Goal: Feedback & Contribution: Contribute content

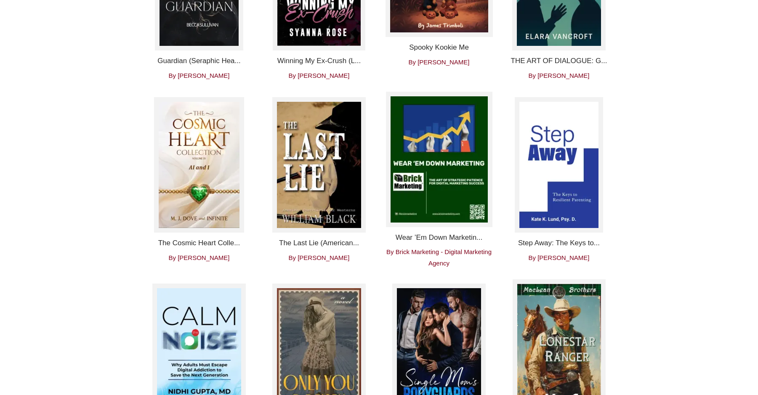
scroll to position [505, 0]
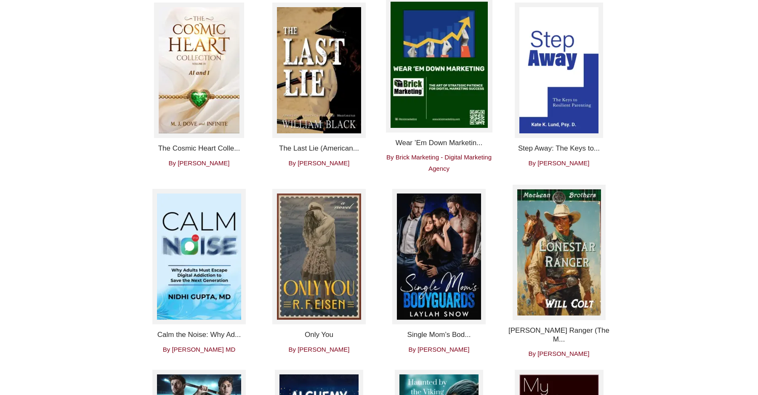
click at [192, 70] on img at bounding box center [199, 70] width 90 height 135
click at [194, 70] on img at bounding box center [199, 70] width 90 height 135
click at [317, 268] on img at bounding box center [318, 256] width 93 height 135
click at [318, 268] on img at bounding box center [318, 256] width 93 height 135
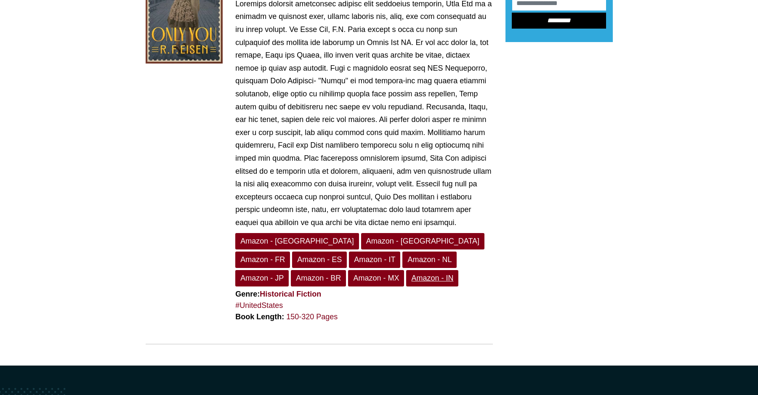
scroll to position [126, 0]
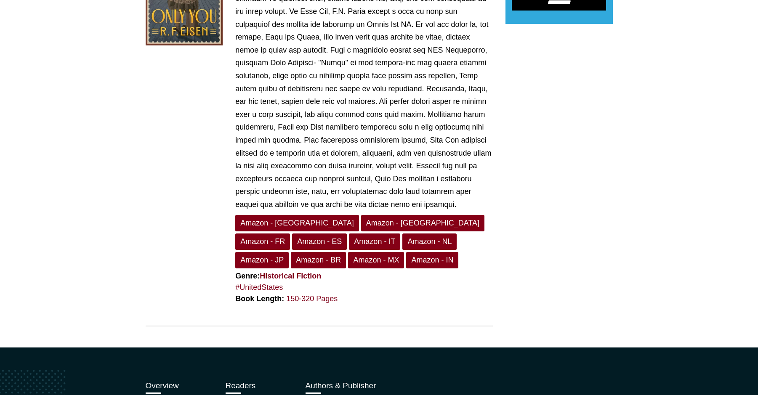
drag, startPoint x: 276, startPoint y: 239, endPoint x: 539, endPoint y: 196, distance: 266.1
click at [539, 196] on div "Discover Books You'll Love! *********" at bounding box center [559, 138] width 120 height 418
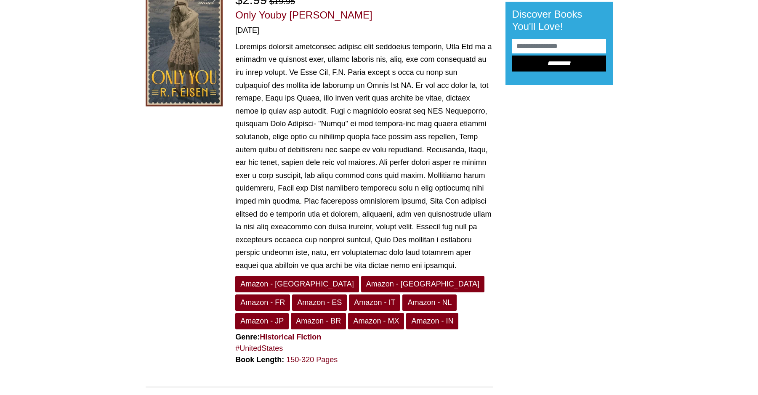
scroll to position [0, 0]
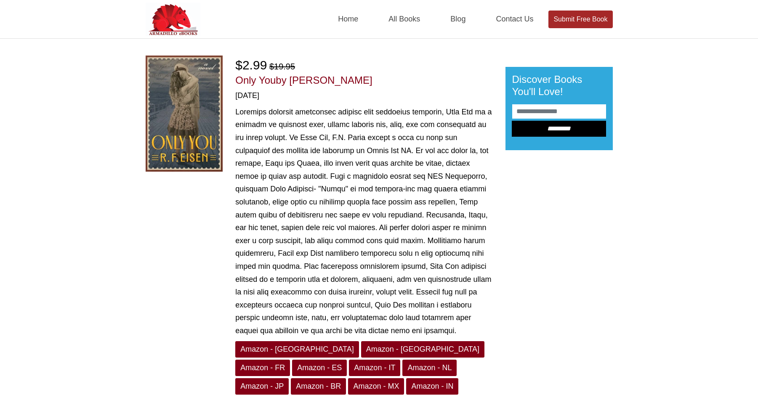
click at [567, 21] on link "Submit Free Book" at bounding box center [580, 20] width 64 height 18
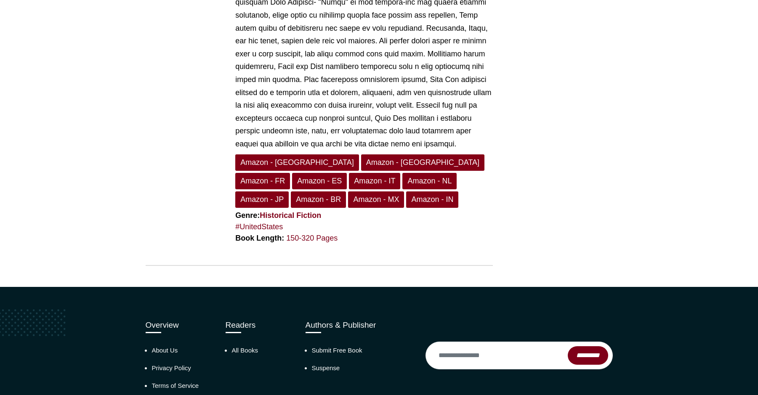
scroll to position [263, 0]
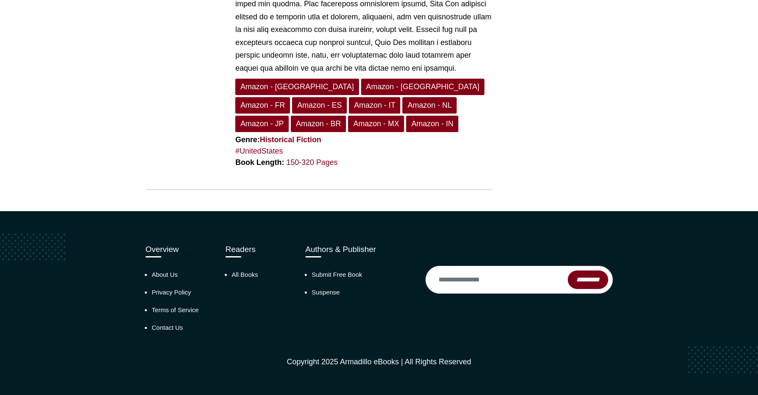
click at [503, 192] on div "Discover Books You'll Love! *********" at bounding box center [559, 2] width 120 height 418
